Goal: Transaction & Acquisition: Purchase product/service

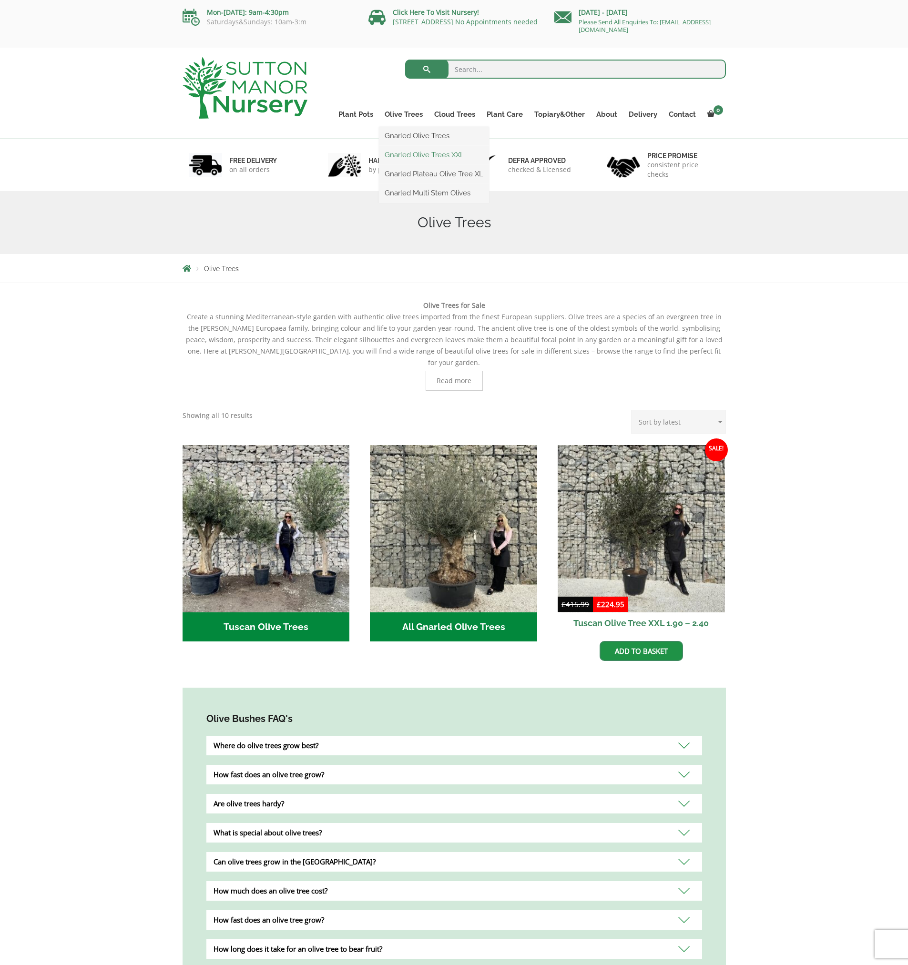
click at [407, 158] on link "Gnarled Olive Trees XXL" at bounding box center [434, 155] width 110 height 14
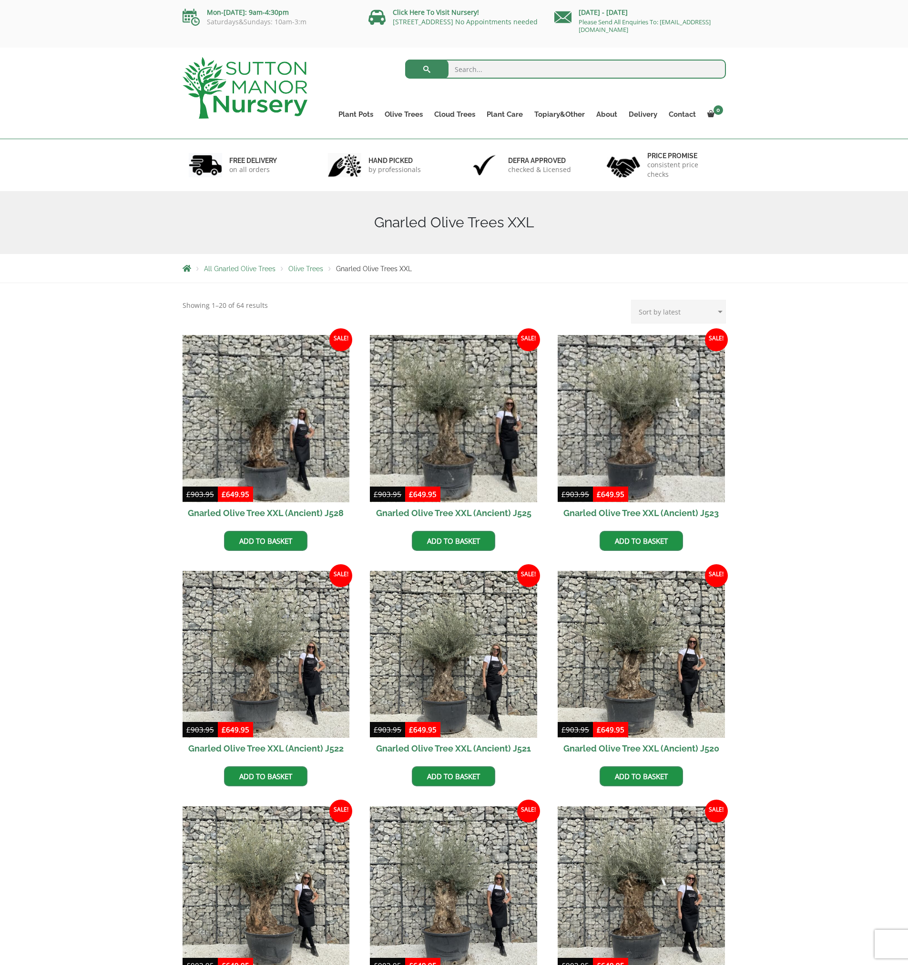
click at [663, 314] on select "Sort by popularity Sort by latest Sort by price: low to high Sort by price: hig…" at bounding box center [678, 312] width 95 height 24
select select "price-desc"
click at [633, 300] on select "Sort by popularity Sort by latest Sort by price: low to high Sort by price: hig…" at bounding box center [678, 312] width 95 height 24
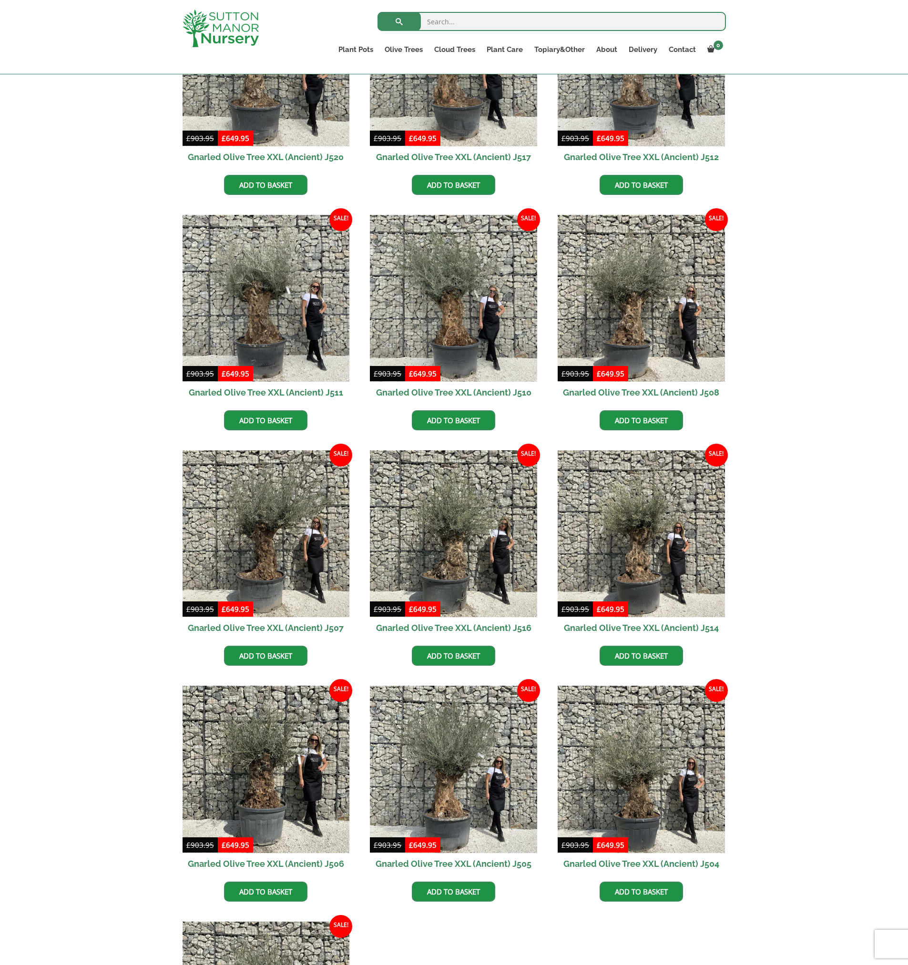
scroll to position [572, 0]
